Goal: Transaction & Acquisition: Purchase product/service

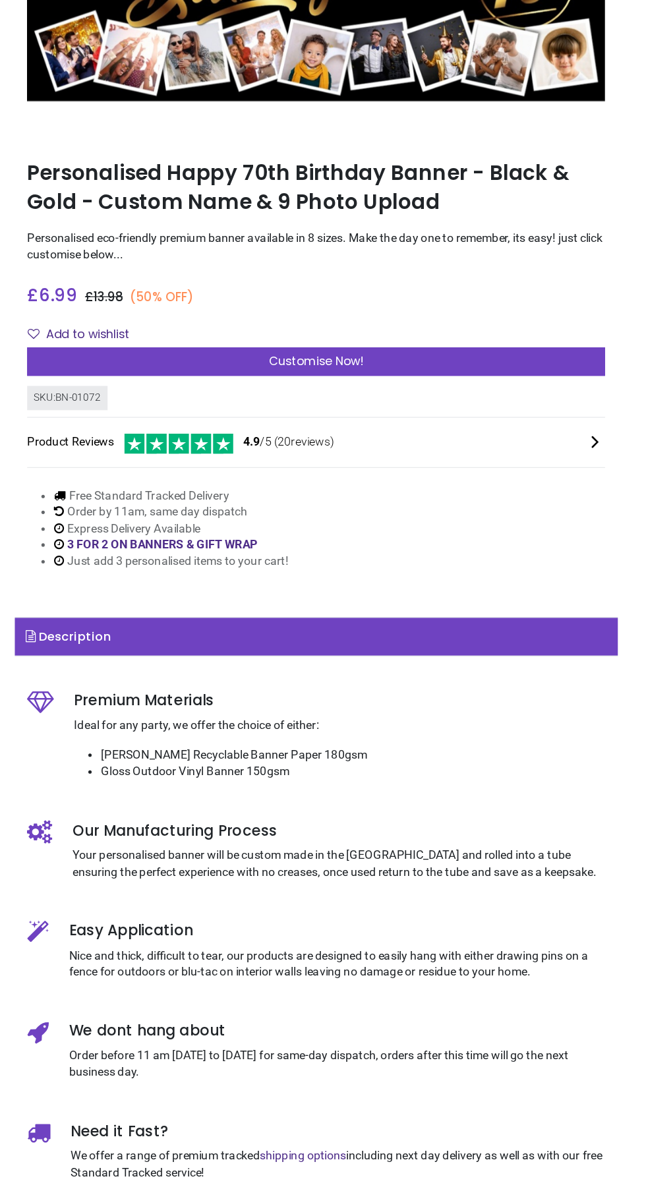
scroll to position [53, 0]
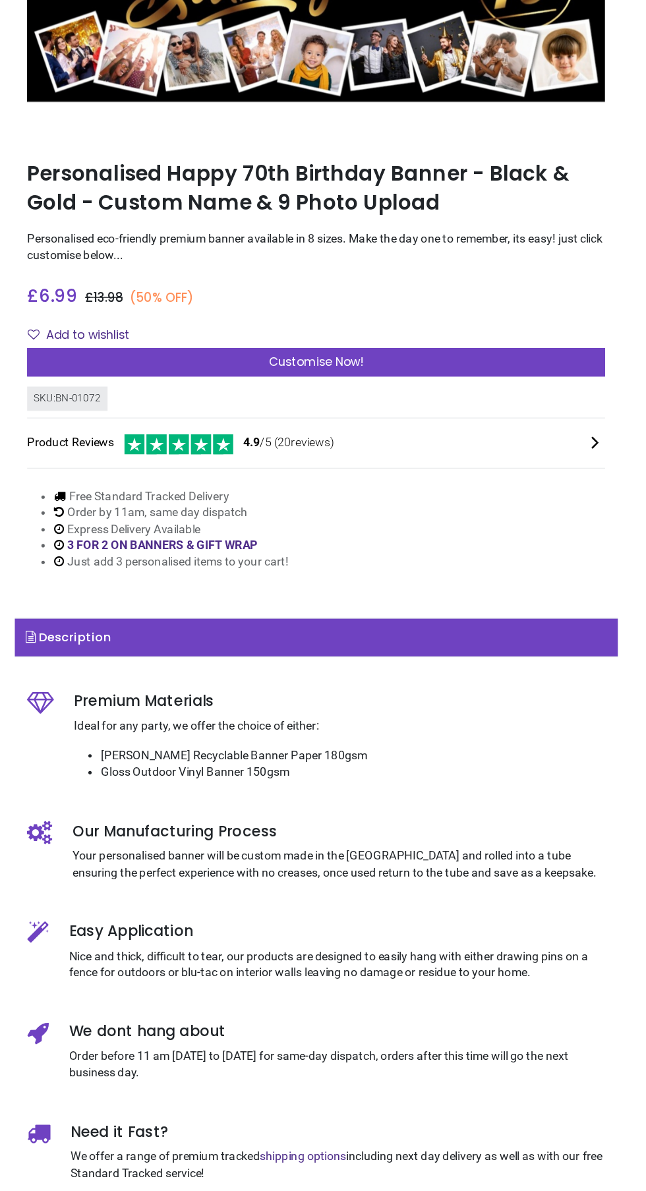
click at [542, 427] on icon at bounding box center [543, 434] width 16 height 16
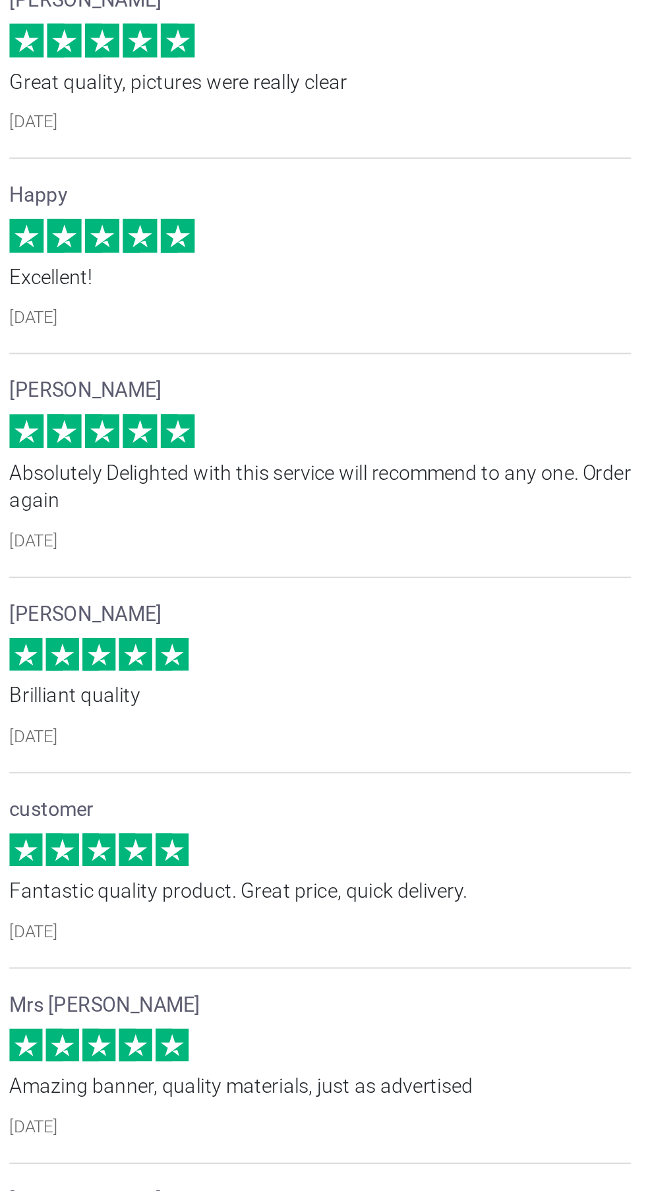
scroll to position [954, 0]
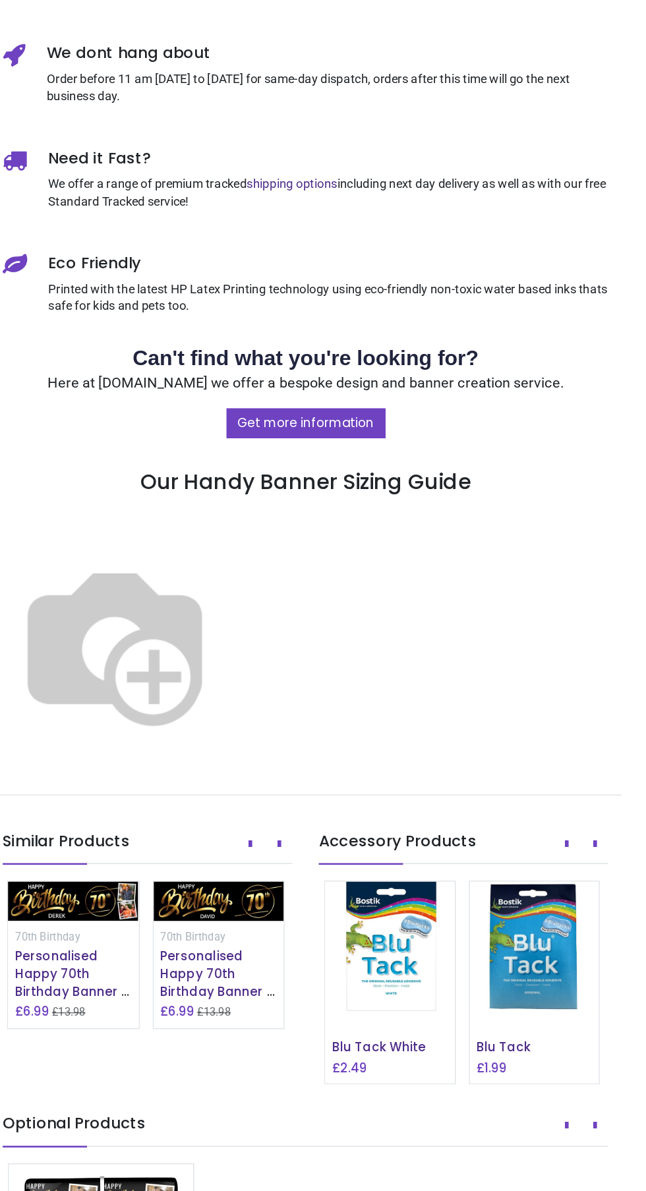
scroll to position [702, 0]
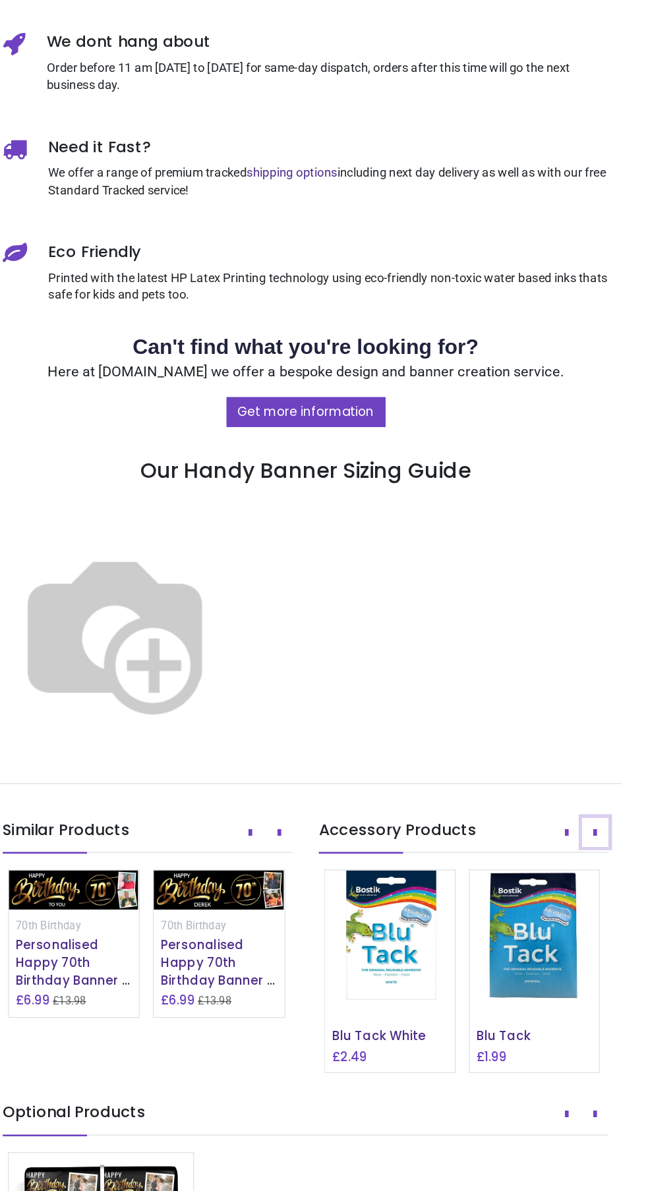
click at [539, 847] on icon "Next" at bounding box center [540, 841] width 3 height 9
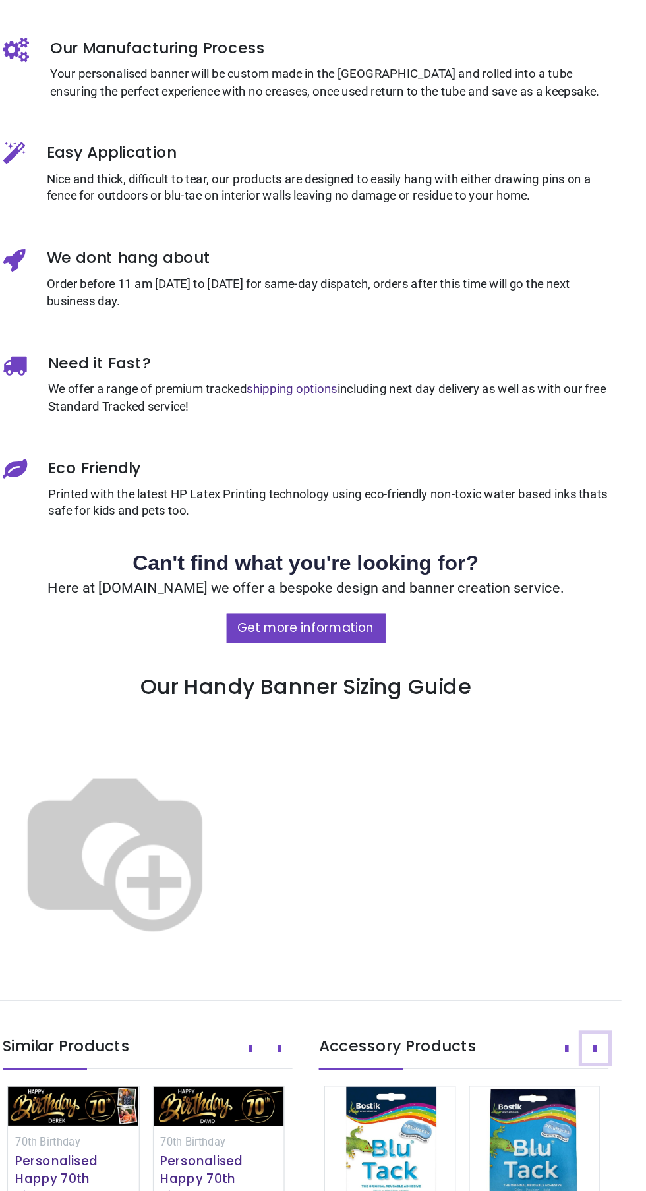
scroll to position [541, 0]
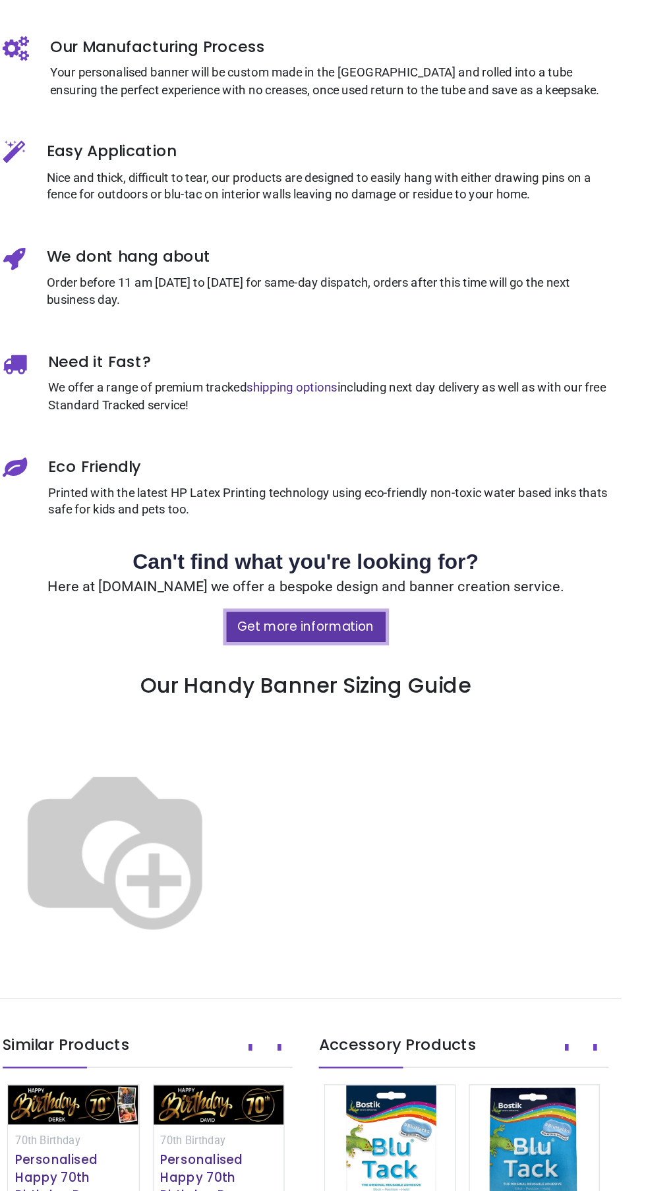
click at [345, 693] on link "Get more information" at bounding box center [323, 687] width 119 height 22
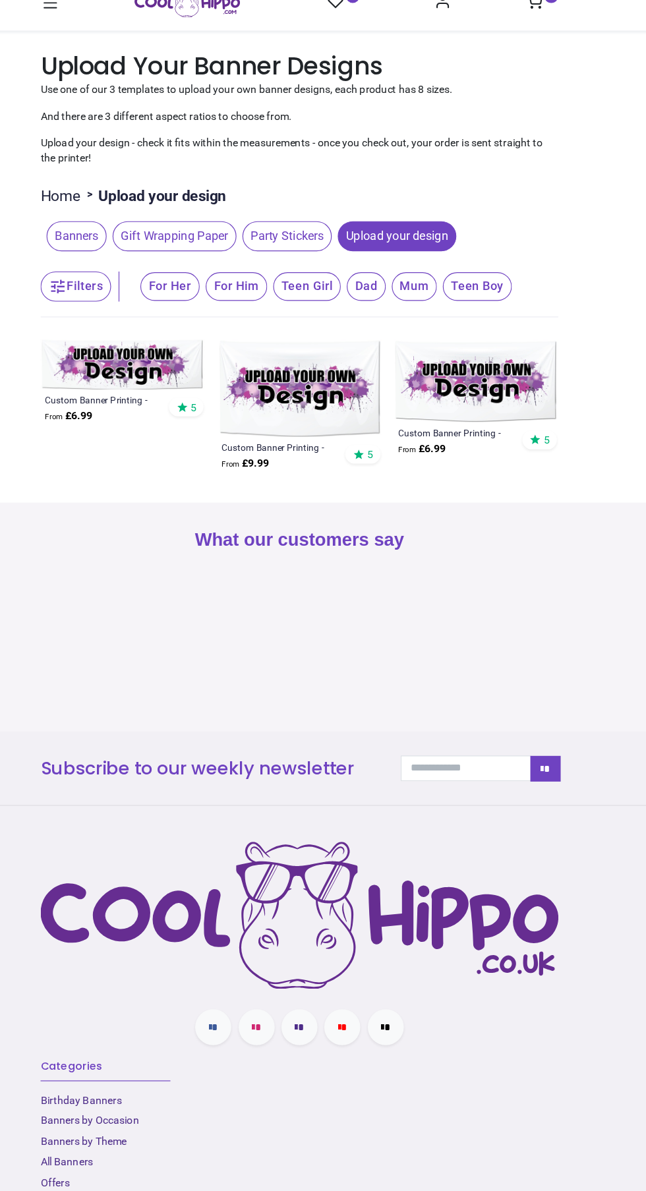
click at [419, 291] on span "Mum" at bounding box center [424, 291] width 40 height 25
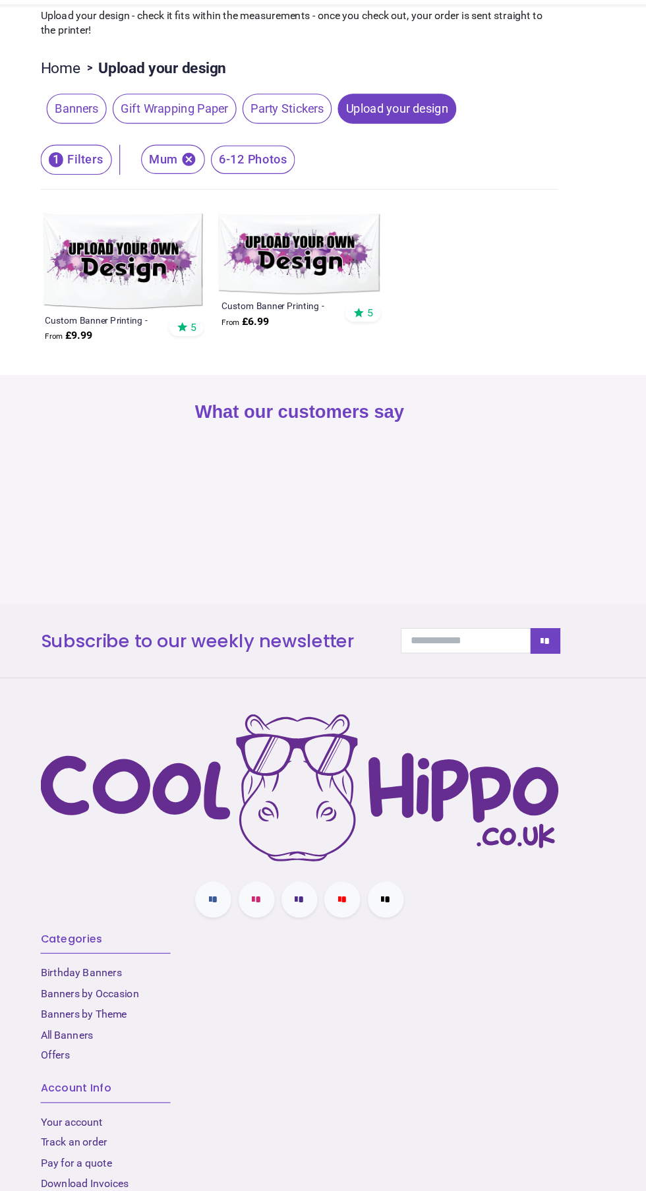
scroll to position [86, 0]
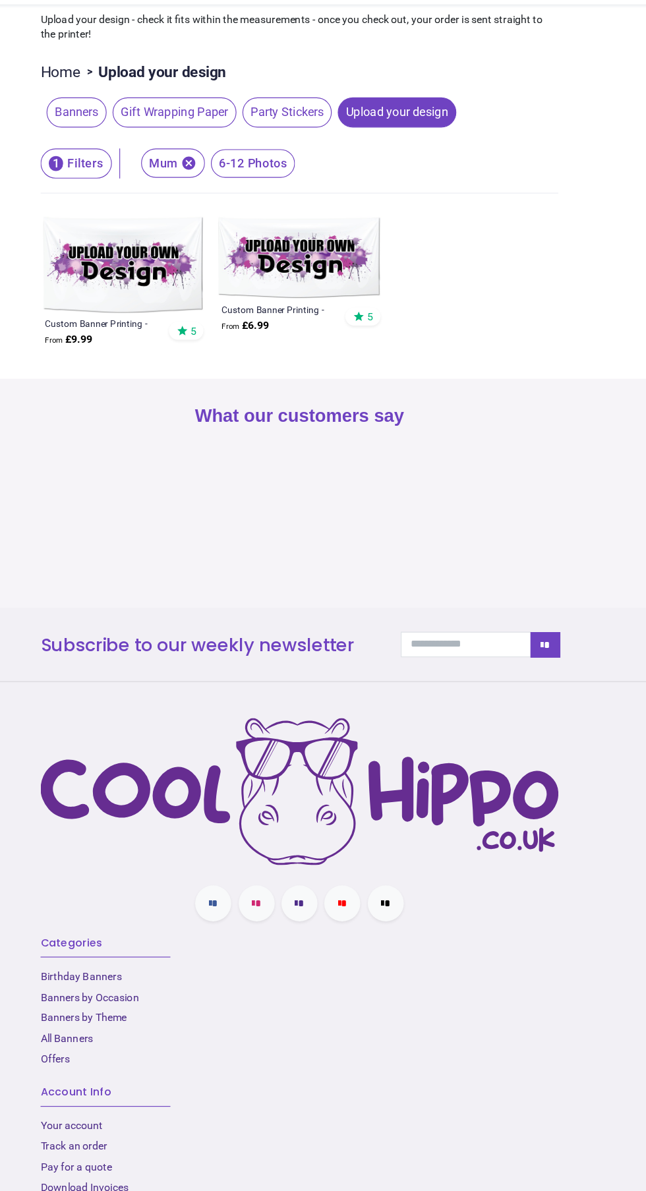
click at [418, 133] on span "Upload your design" at bounding box center [409, 138] width 104 height 26
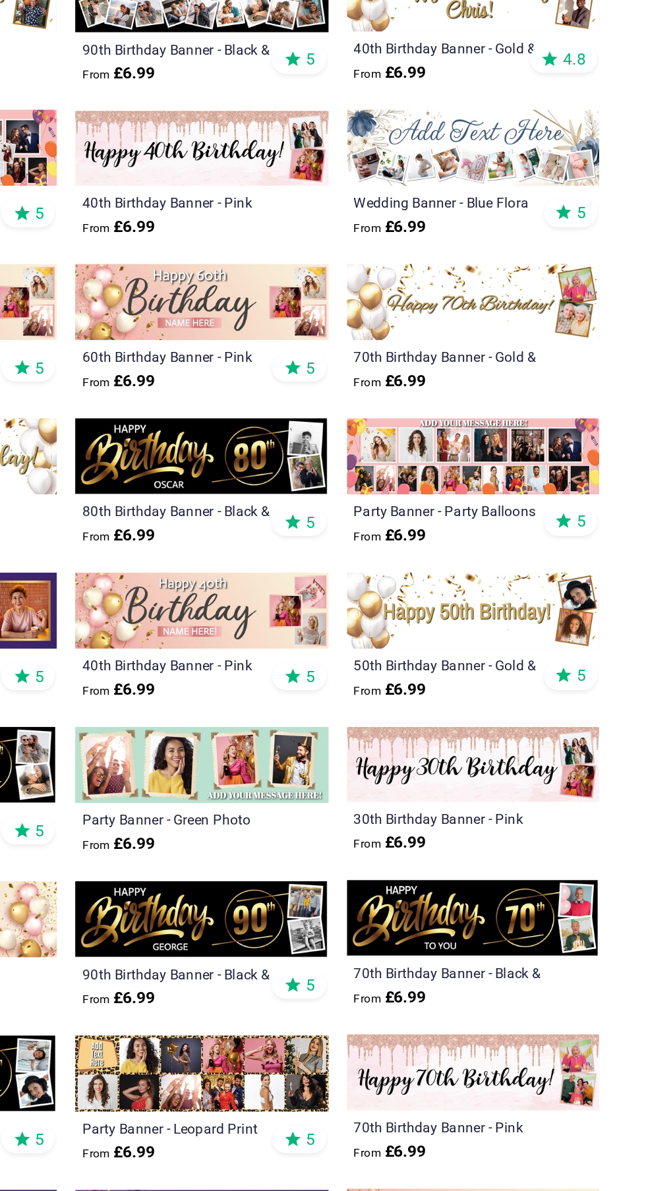
scroll to position [597, 0]
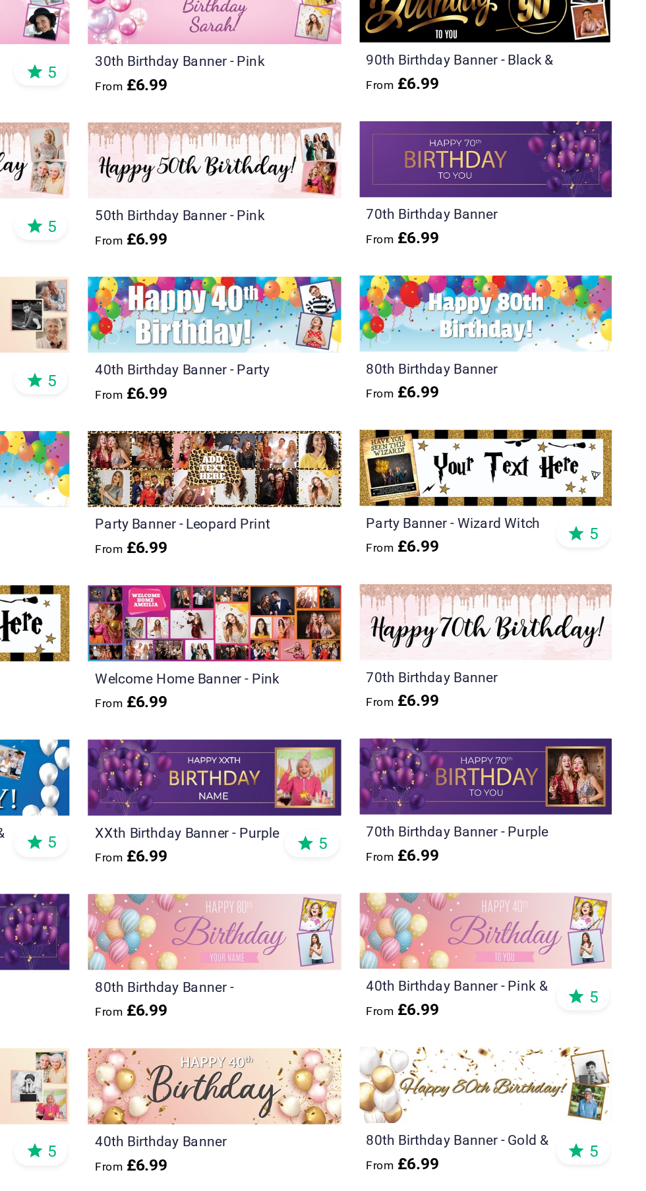
scroll to position [1506, 0]
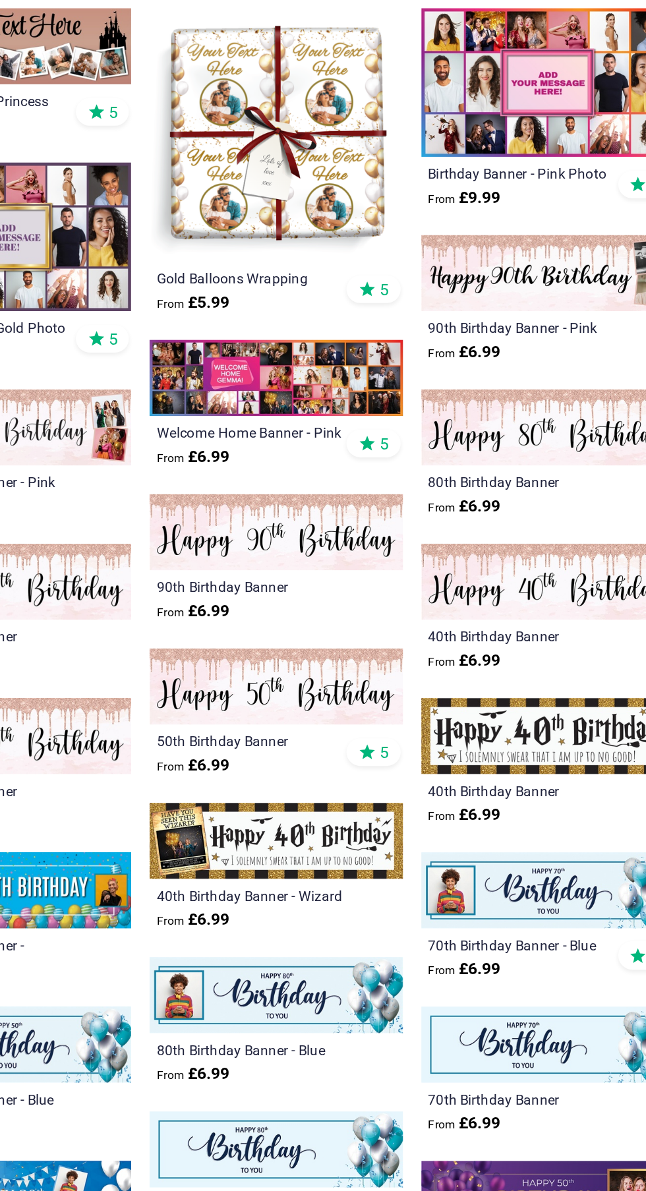
scroll to position [2489, 0]
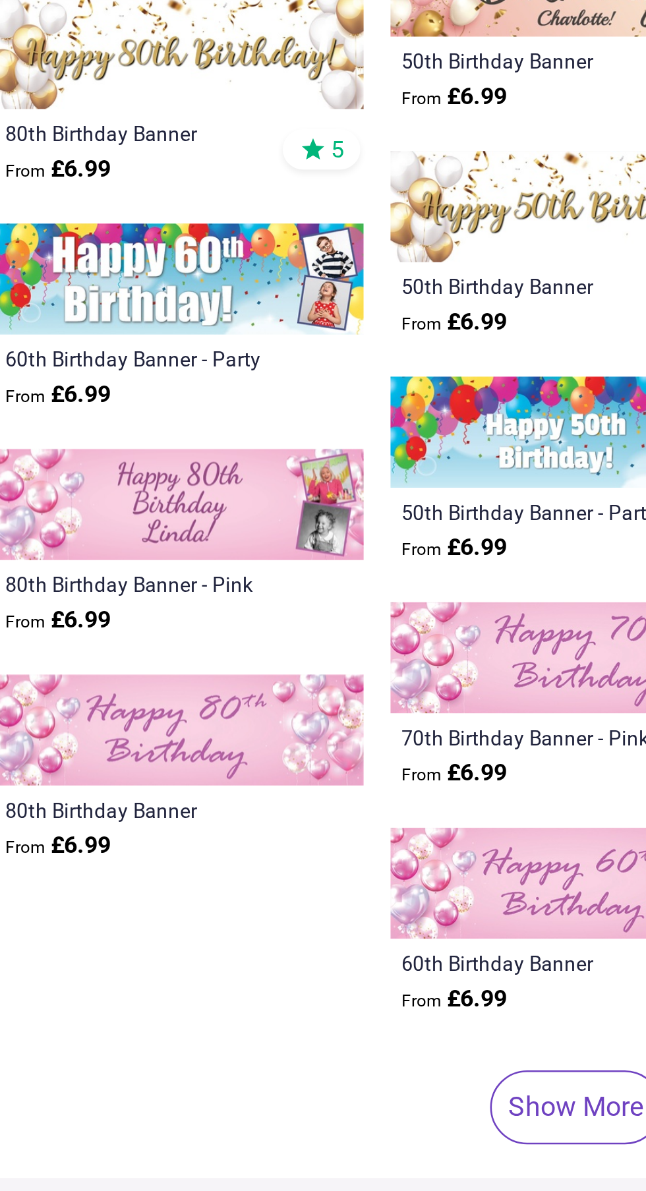
scroll to position [3687, 0]
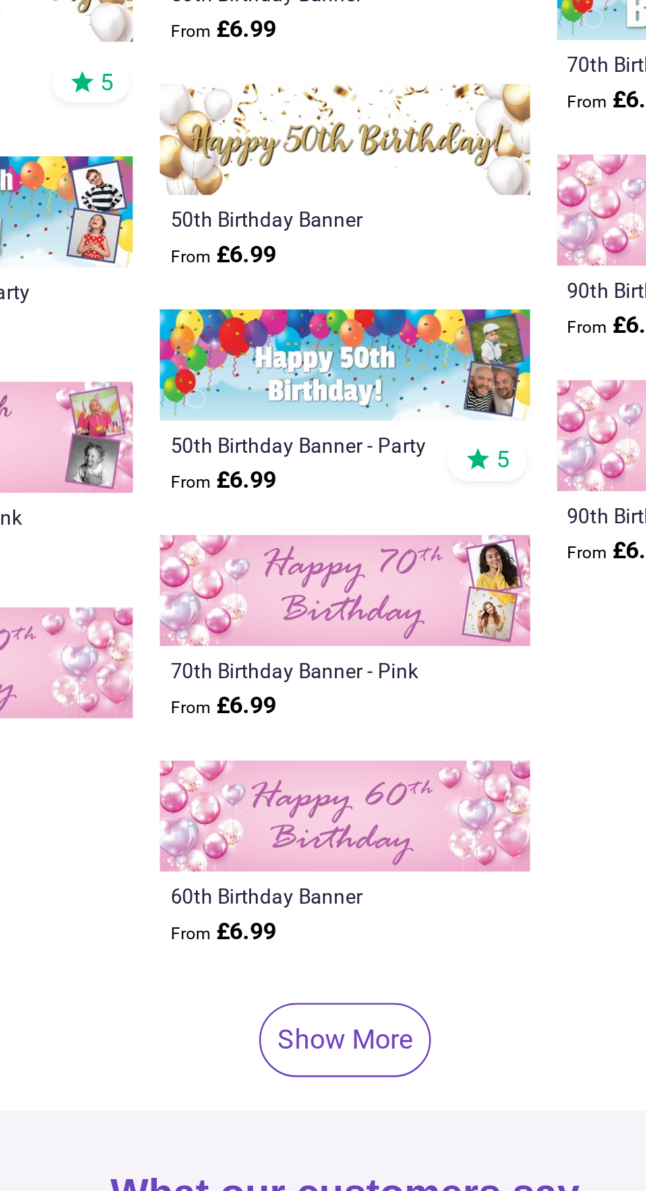
click at [359, 725] on img at bounding box center [323, 727] width 144 height 44
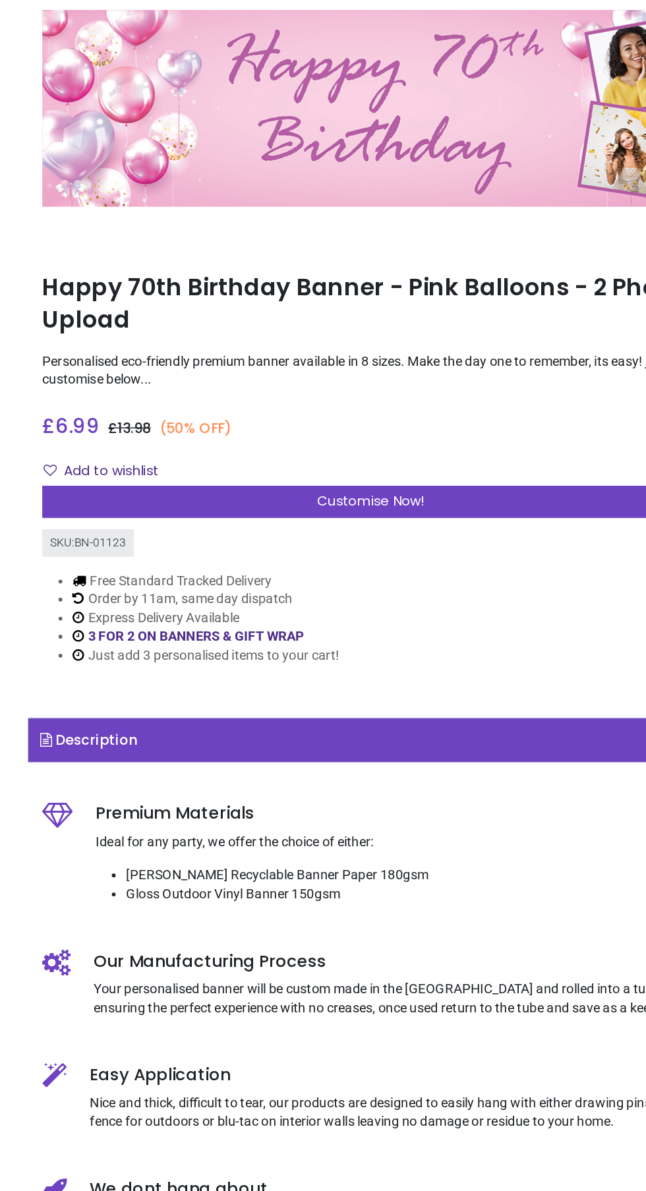
click at [396, 438] on div "Customise Now!" at bounding box center [323, 446] width 455 height 22
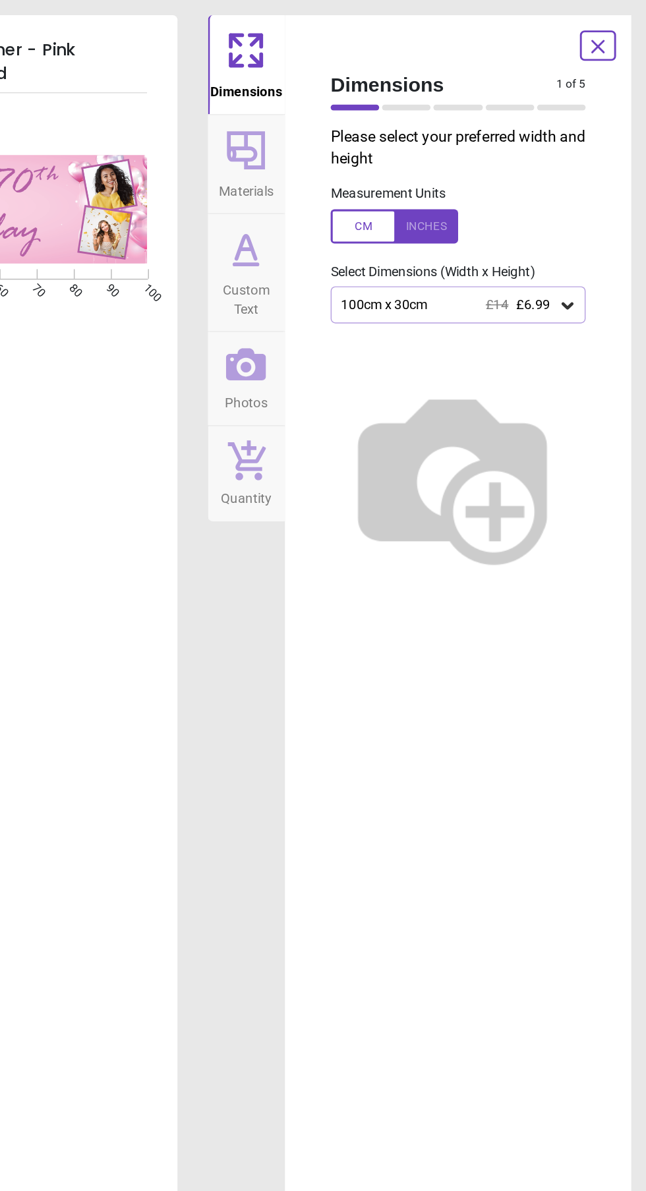
click at [592, 206] on icon at bounding box center [591, 211] width 13 height 13
